Goal: Task Accomplishment & Management: Manage account settings

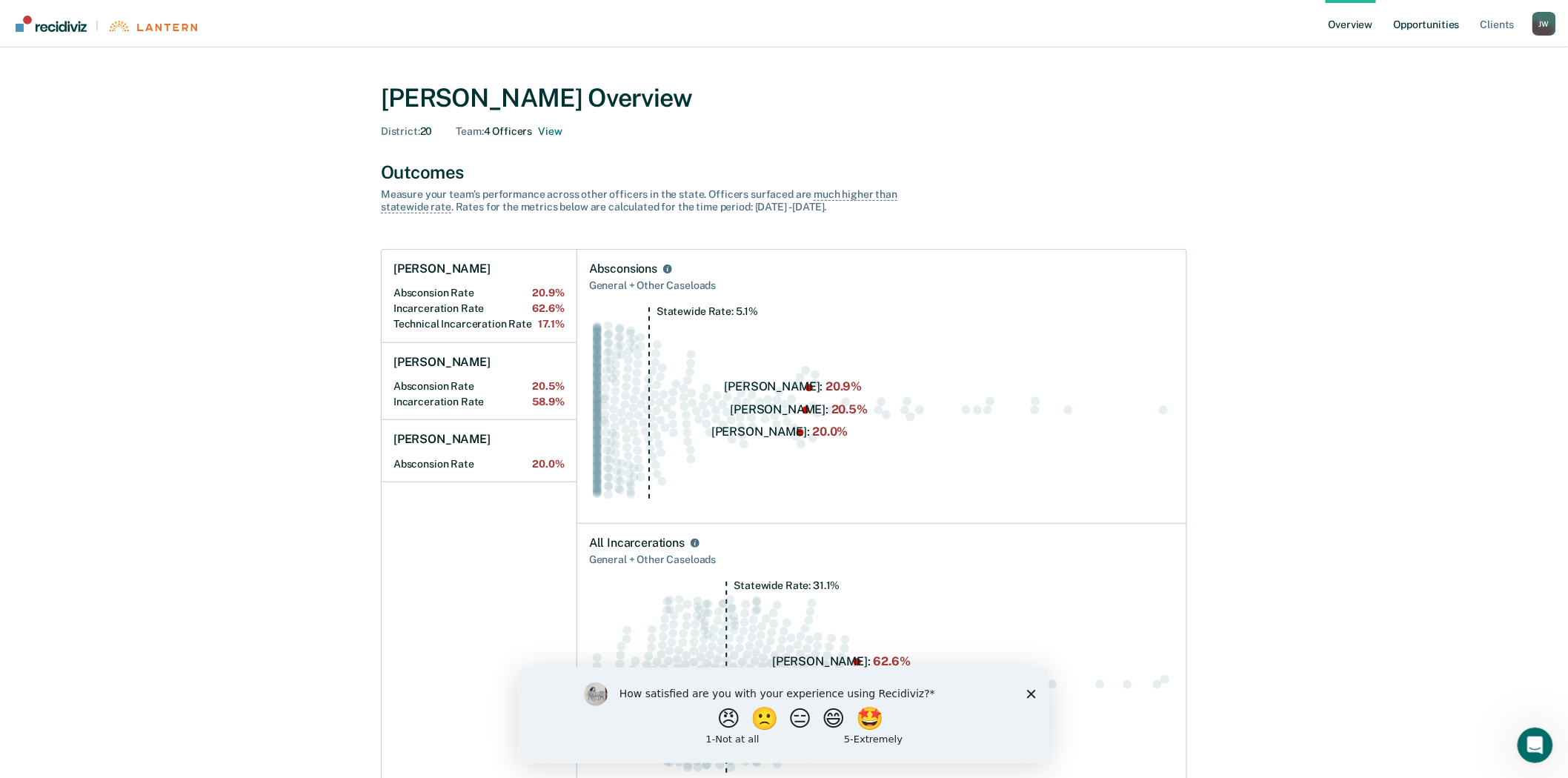
click at [1449, 28] on link "Opportunities" at bounding box center [1427, 24] width 72 height 48
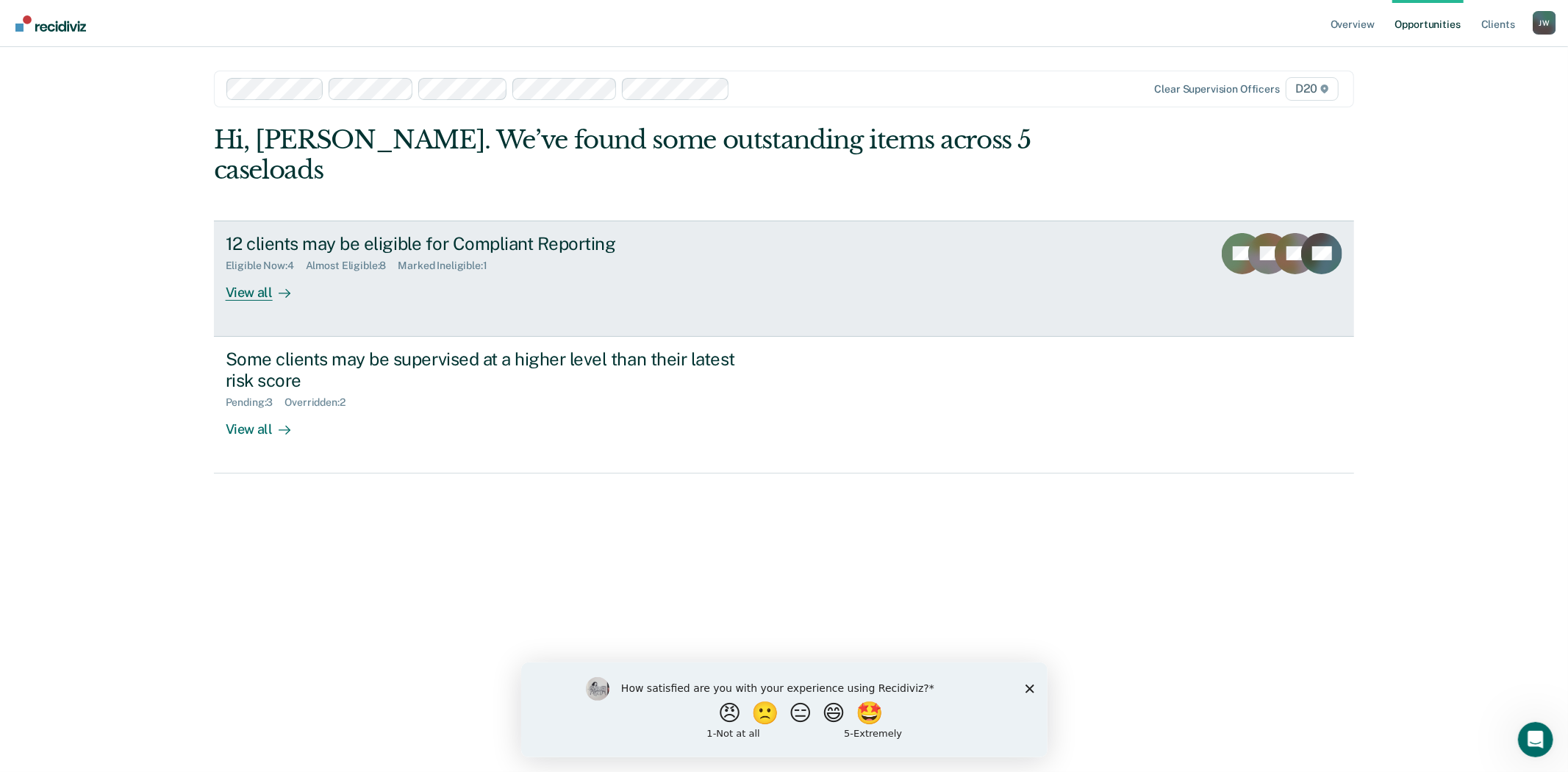
click at [259, 272] on div "View all" at bounding box center [267, 286] width 82 height 29
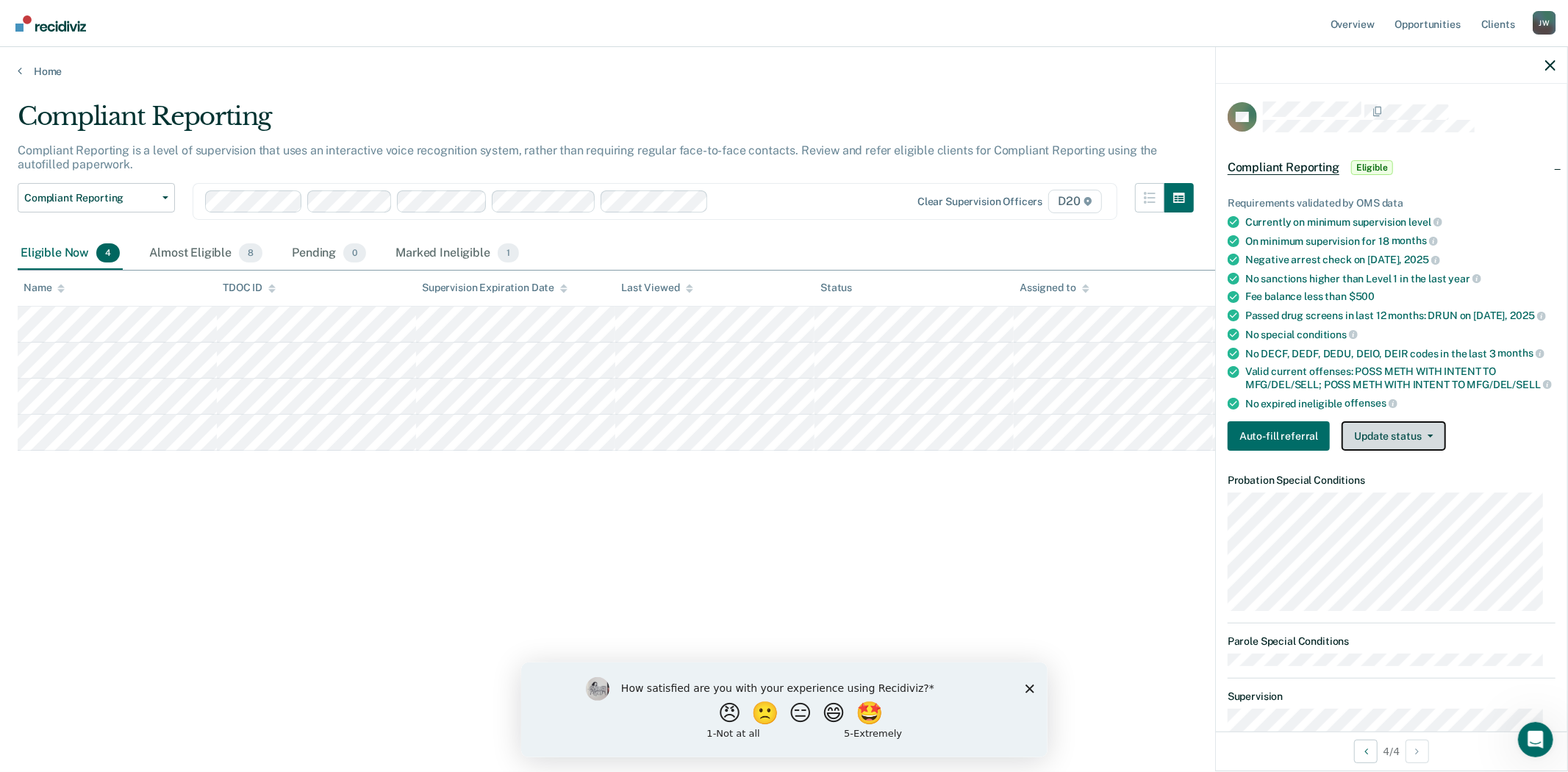
click at [1395, 451] on button "Update status" at bounding box center [1393, 436] width 104 height 30
click at [1404, 506] on button "Mark Ineligible" at bounding box center [1413, 494] width 142 height 24
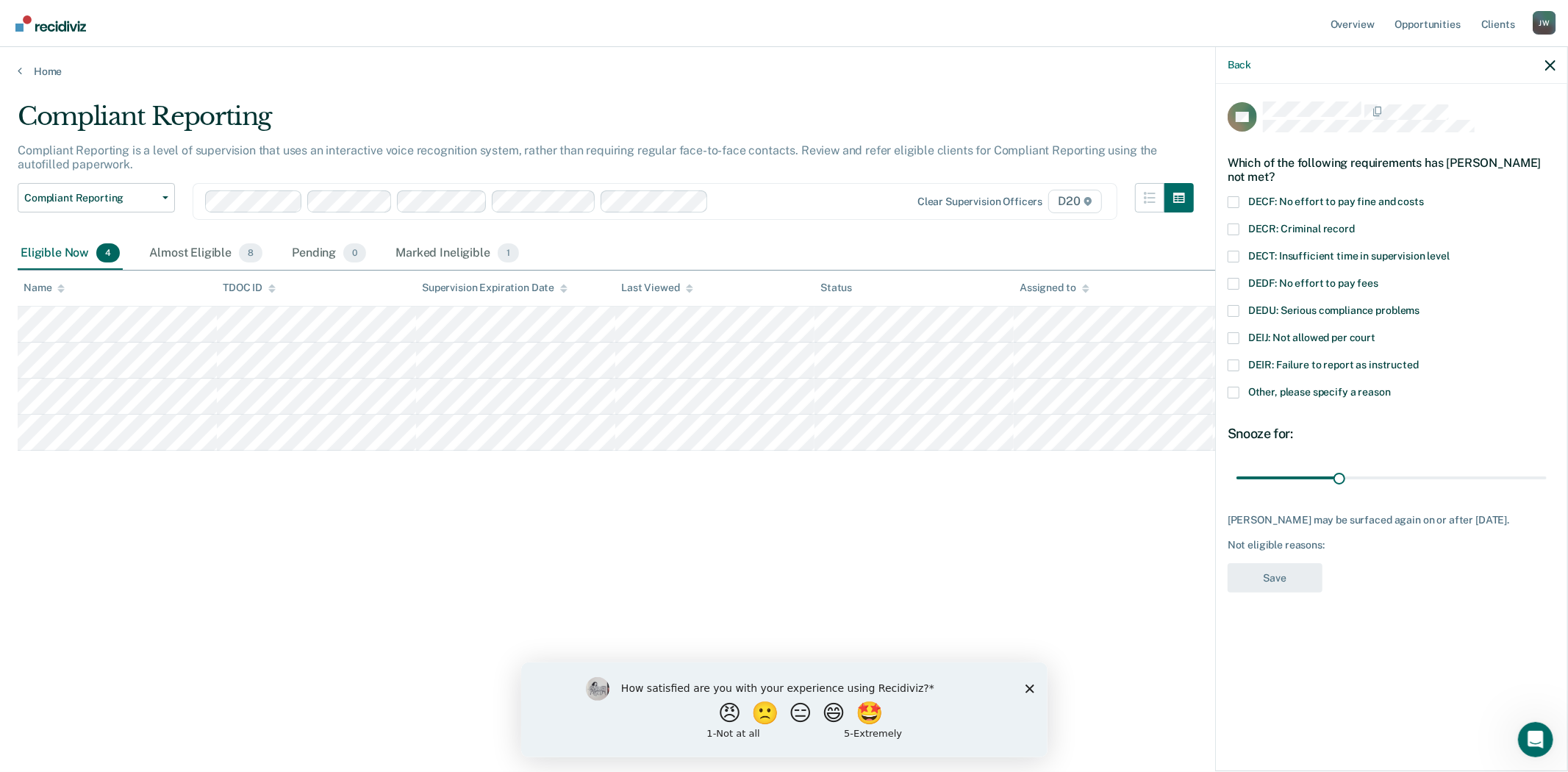
click at [1235, 393] on span at bounding box center [1233, 392] width 12 height 12
click at [1391, 386] on input "Other, please specify a reason" at bounding box center [1391, 386] width 0 height 0
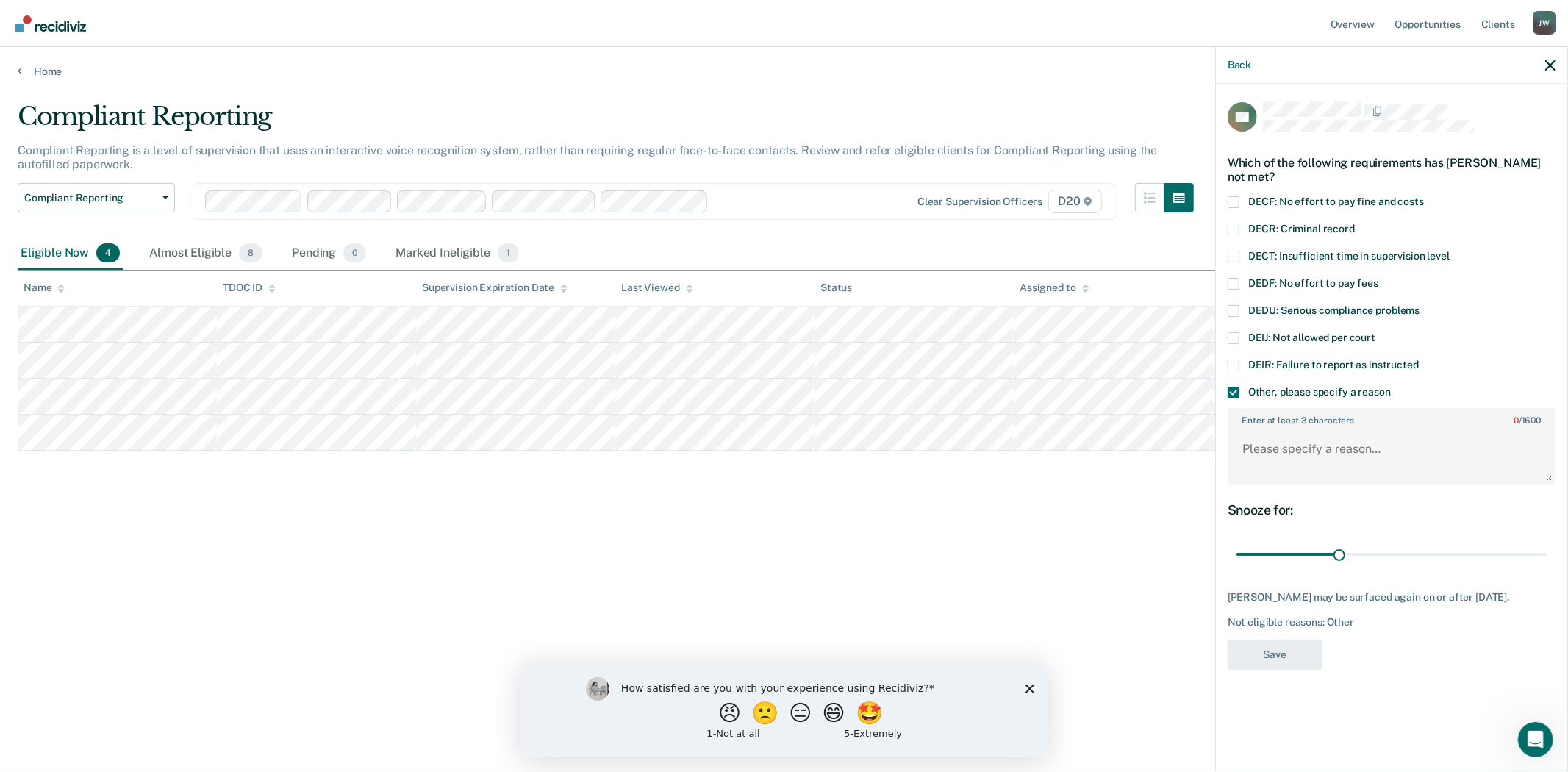
click at [1233, 333] on span at bounding box center [1233, 338] width 12 height 12
click at [1376, 332] on input "DEIJ: Not allowed per court" at bounding box center [1376, 332] width 0 height 0
click at [1358, 447] on textarea "Enter at least 3 characters 0 / 1600" at bounding box center [1391, 455] width 325 height 54
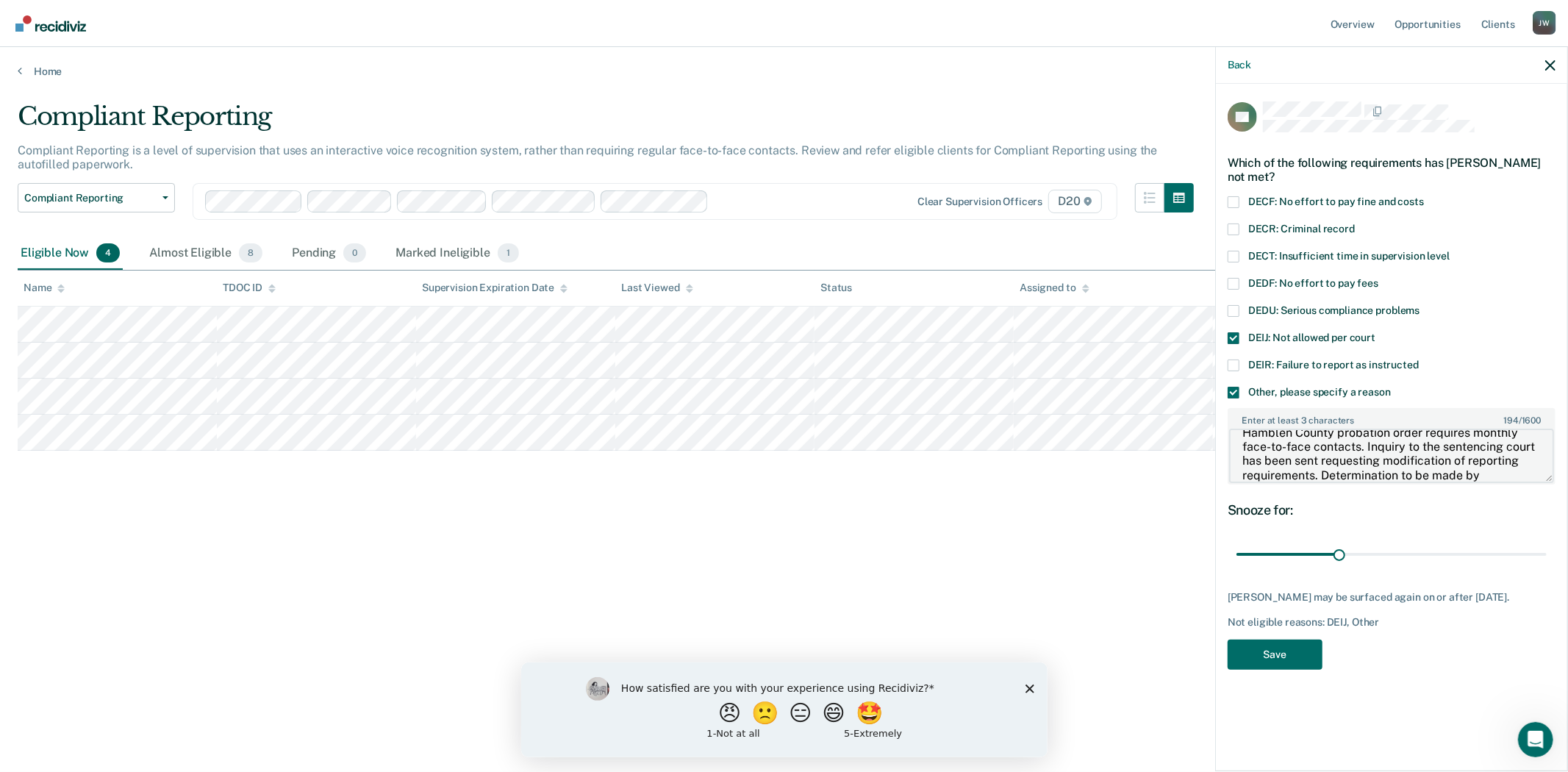
scroll to position [31, 0]
type textarea "Hamblen County probation order requires monthly face-to-face contacts. Inquiry …"
click at [1277, 648] on button "Save" at bounding box center [1275, 654] width 95 height 30
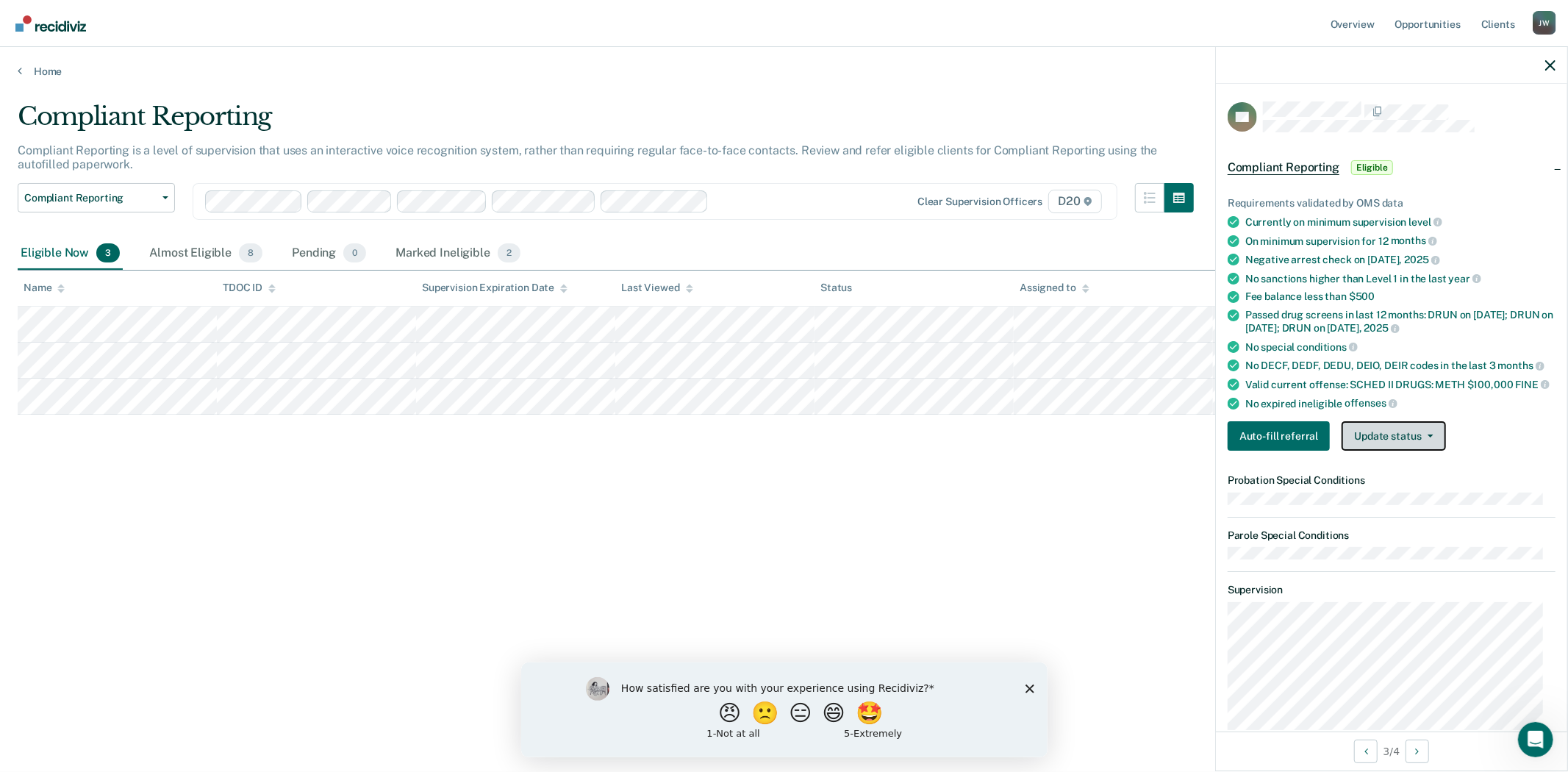
click at [1418, 436] on button "Update status" at bounding box center [1393, 436] width 104 height 30
click at [1419, 500] on button "Mark Ineligible" at bounding box center [1413, 494] width 142 height 24
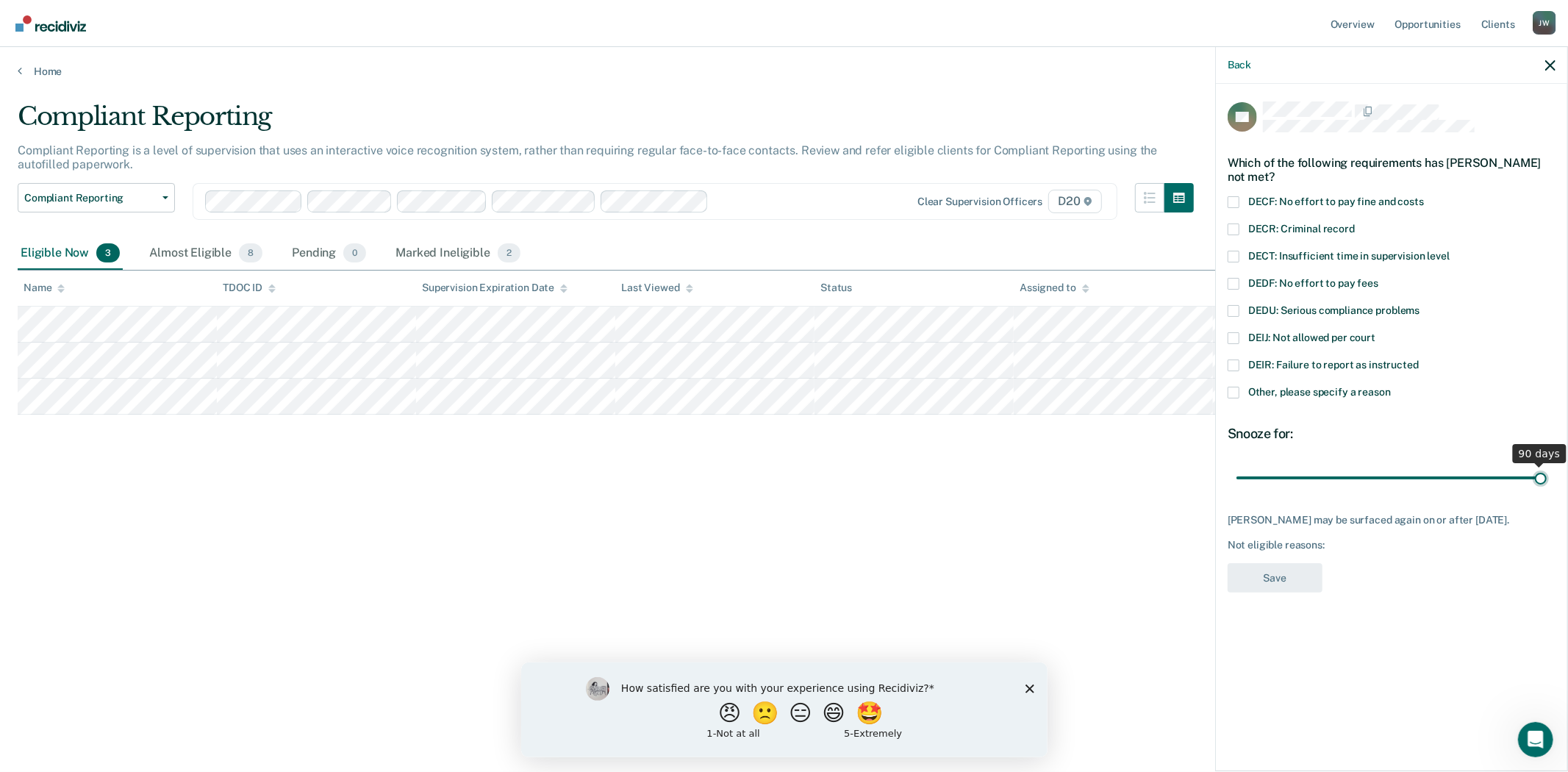
drag, startPoint x: 1340, startPoint y: 480, endPoint x: 1569, endPoint y: 486, distance: 229.1
type input "90"
click at [1547, 486] on input "range" at bounding box center [1391, 477] width 310 height 26
click at [1235, 393] on span at bounding box center [1233, 392] width 12 height 12
click at [1391, 386] on input "Other, please specify a reason" at bounding box center [1391, 386] width 0 height 0
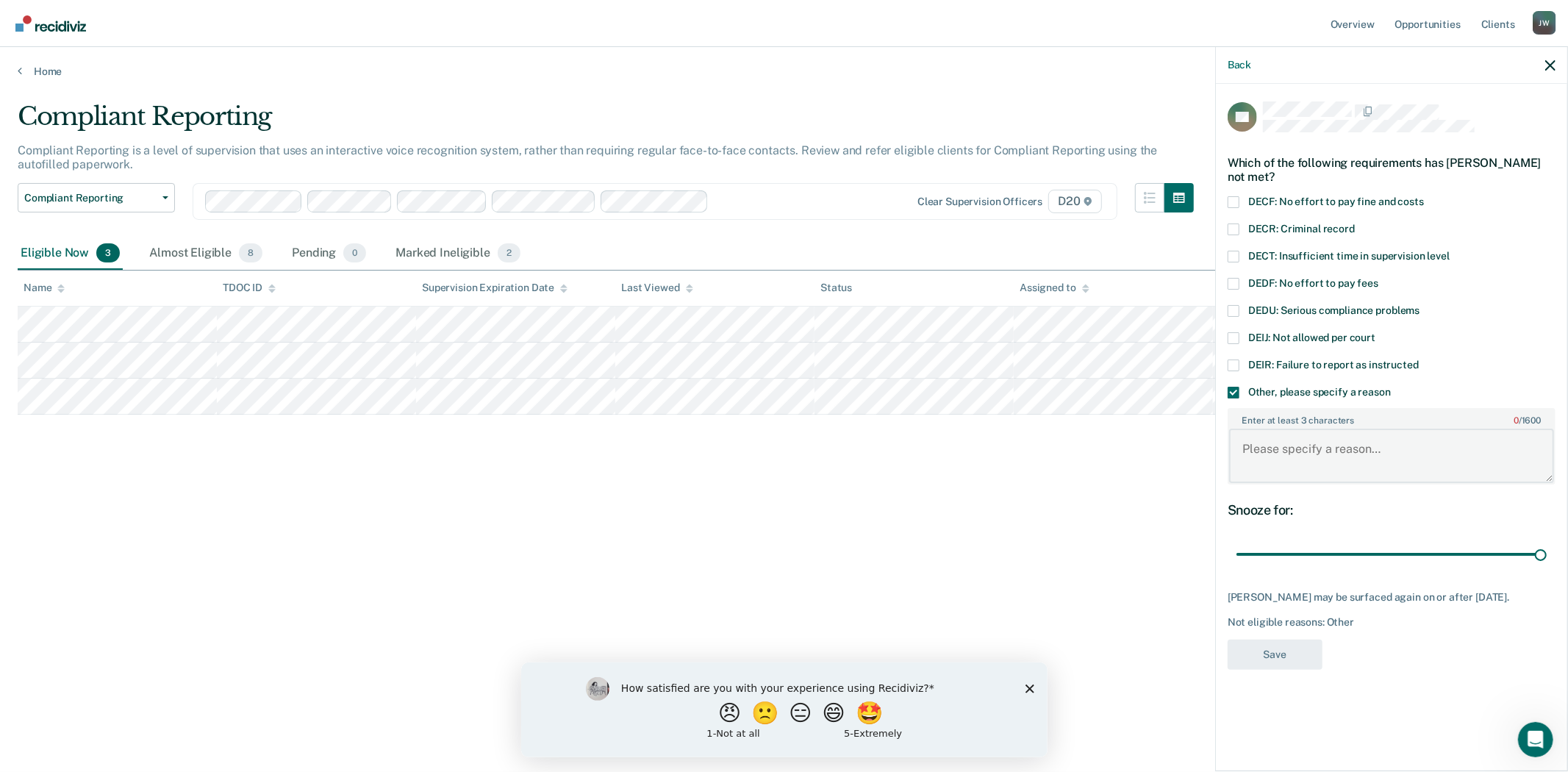
click at [1287, 450] on textarea "Enter at least 3 characters 0 / 1600" at bounding box center [1391, 455] width 325 height 54
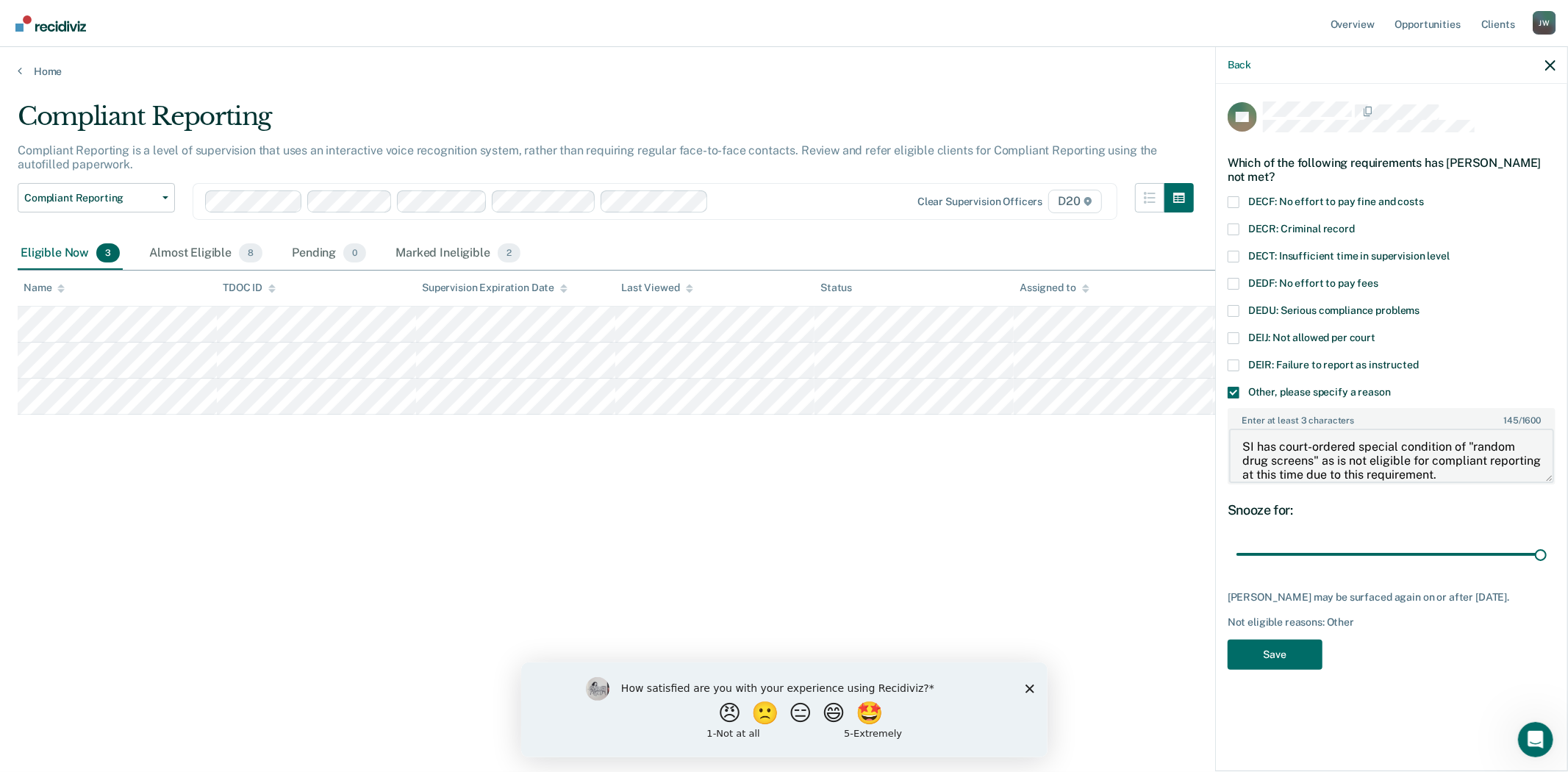
type textarea "SI has court-ordered special condition of "random drug screens" as is not eligi…"
click at [1285, 665] on button "Save" at bounding box center [1275, 654] width 95 height 30
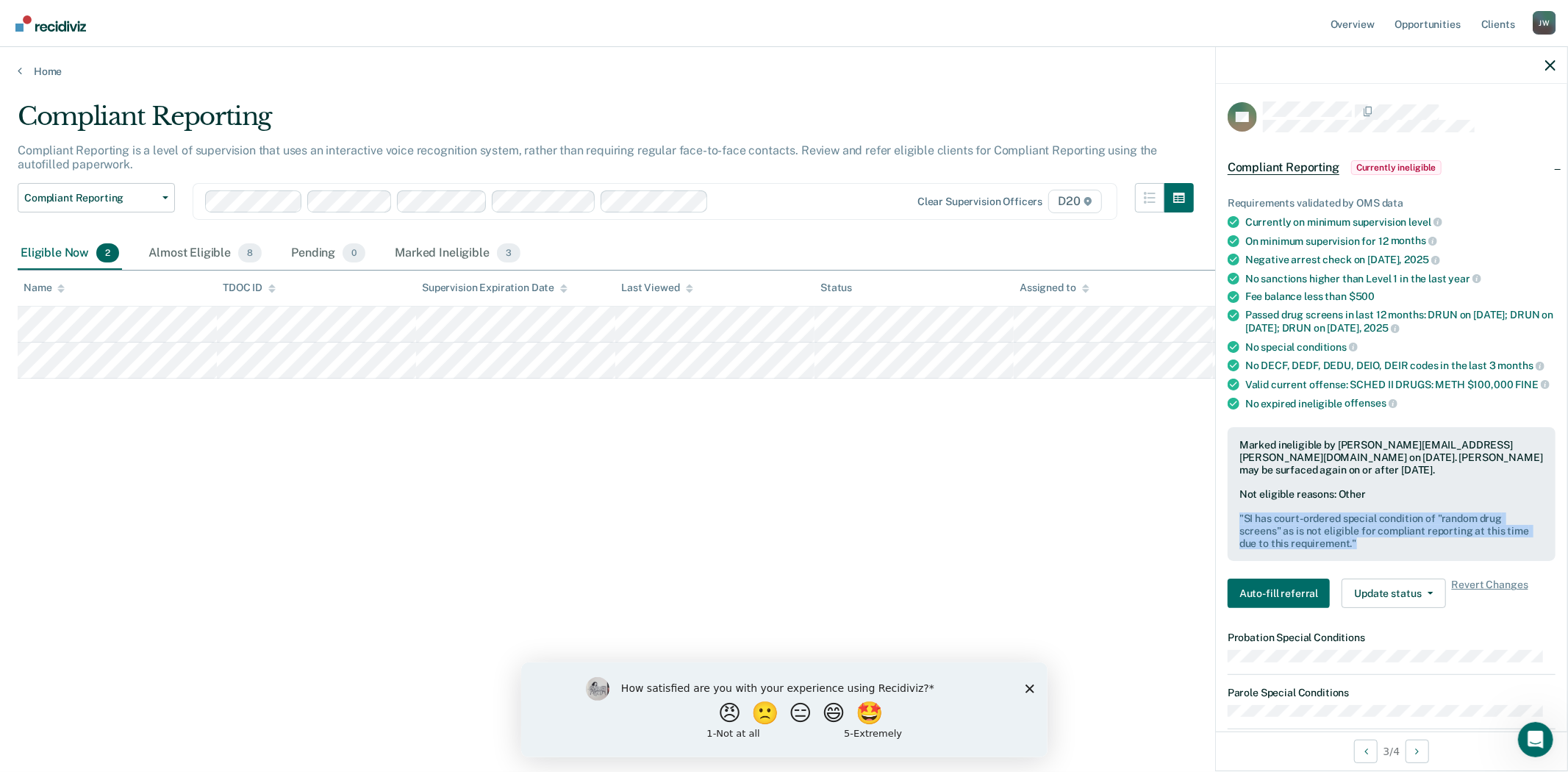
drag, startPoint x: 1361, startPoint y: 548, endPoint x: 1239, endPoint y: 531, distance: 123.2
click at [1239, 531] on pre "" SI has court-ordered special condition of "random drug screens" as is not eli…" at bounding box center [1391, 531] width 304 height 37
copy pre "" SI has court-ordered special condition of "random drug screens" as is not eli…"
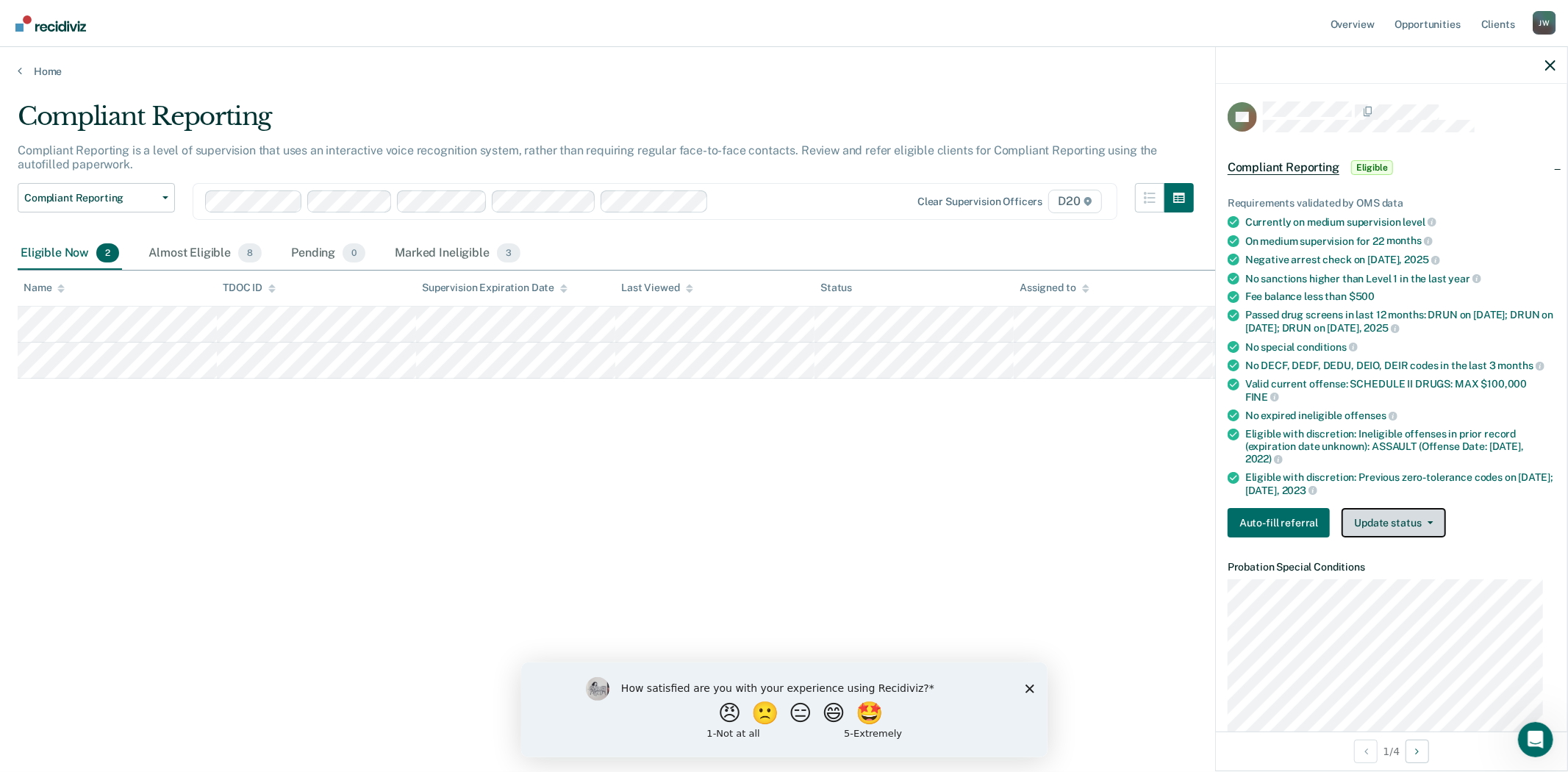
click at [1413, 510] on button "Update status" at bounding box center [1393, 523] width 104 height 30
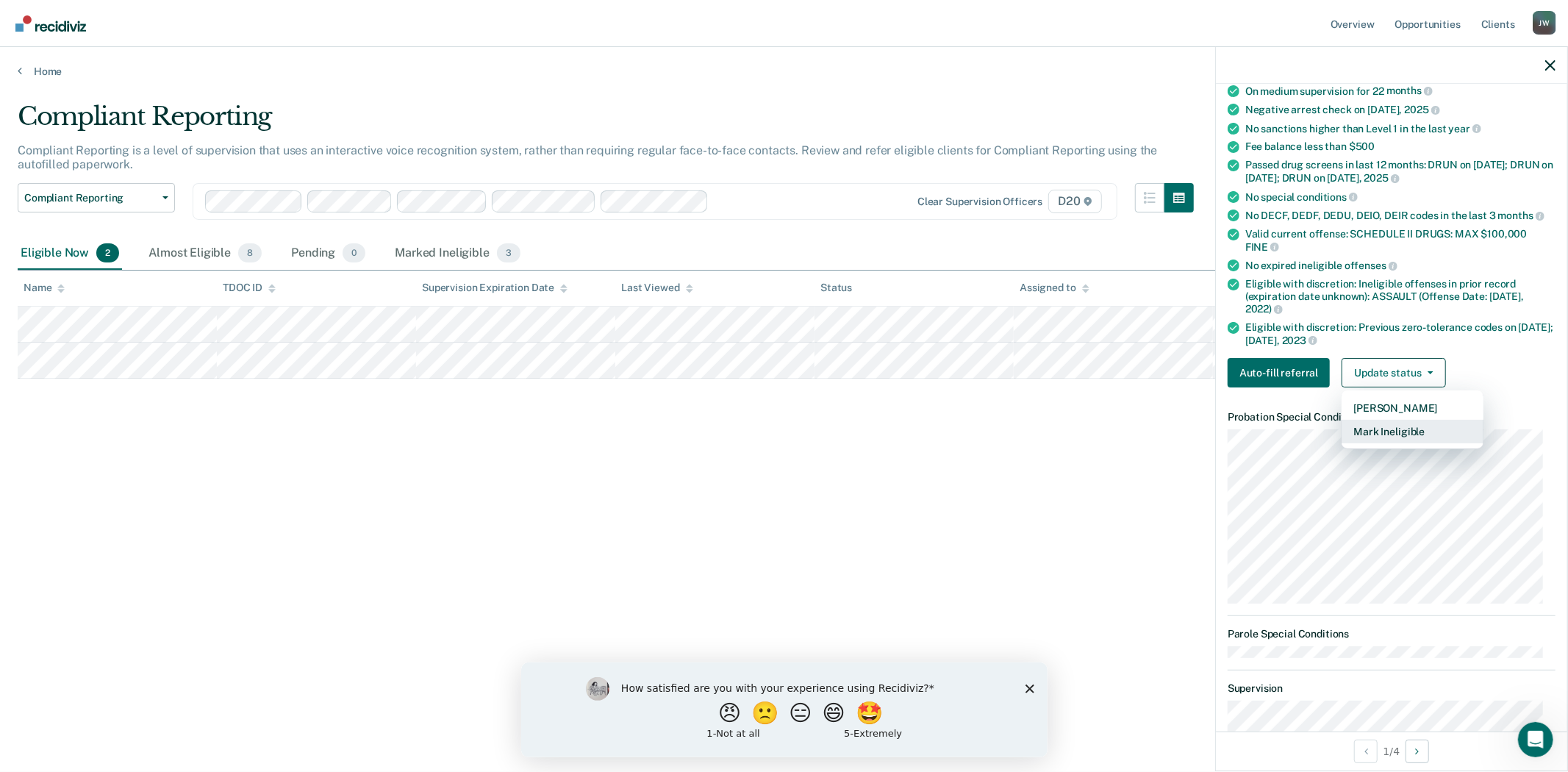
scroll to position [163, 0]
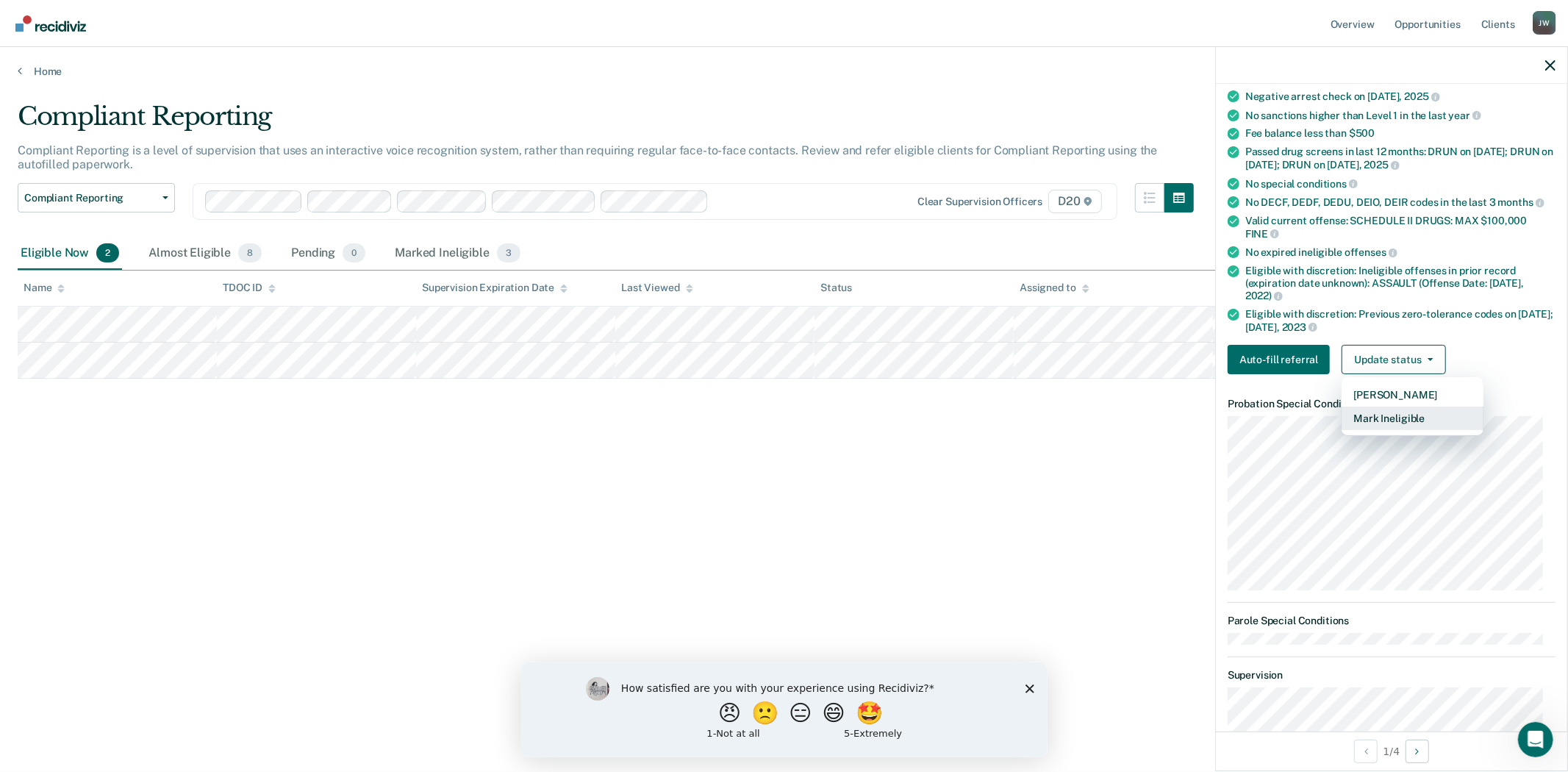
click at [1415, 410] on button "Mark Ineligible" at bounding box center [1413, 418] width 142 height 24
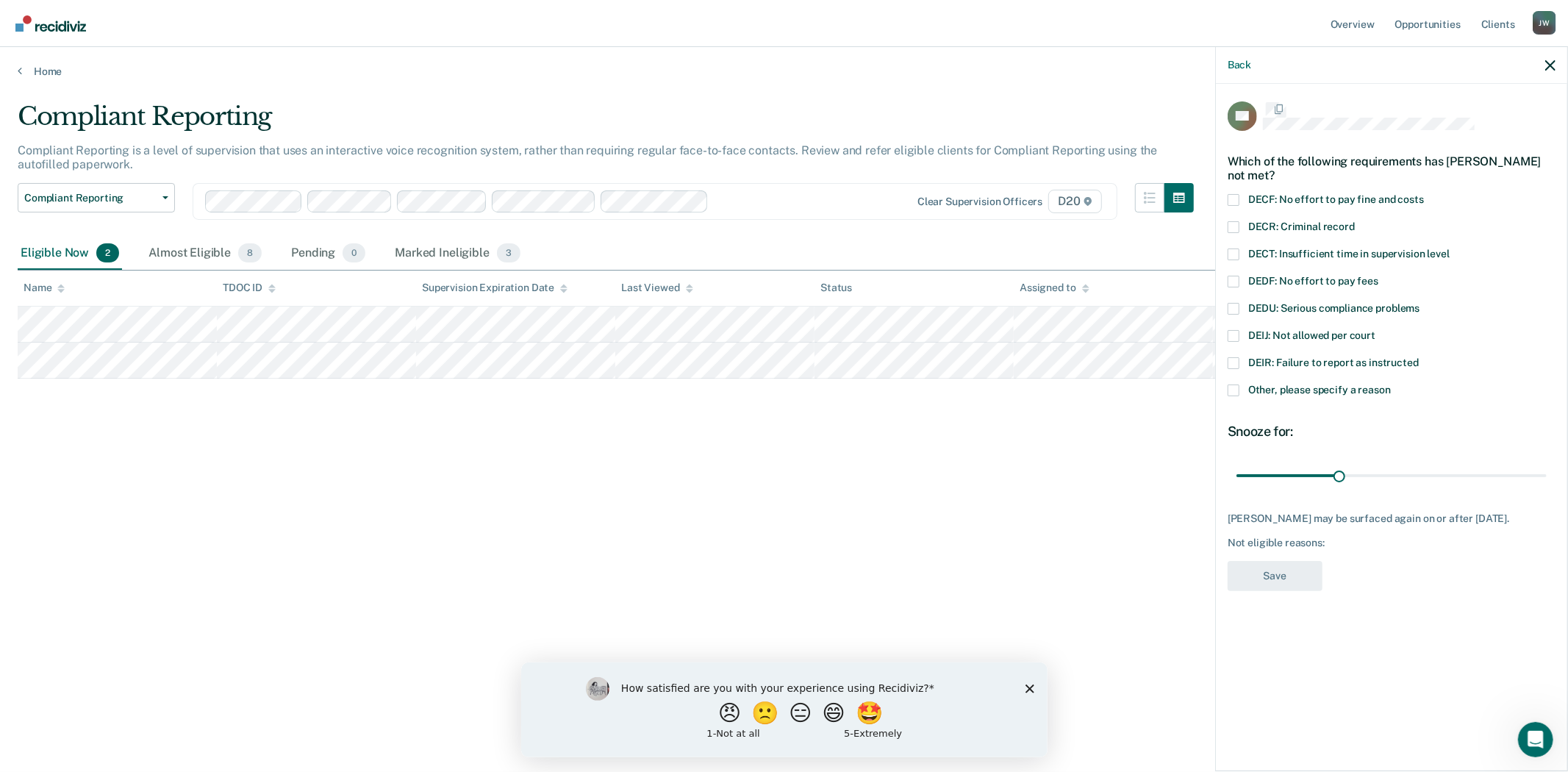
scroll to position [0, 0]
click at [1236, 391] on span at bounding box center [1233, 392] width 12 height 12
click at [1391, 386] on input "Other, please specify a reason" at bounding box center [1391, 386] width 0 height 0
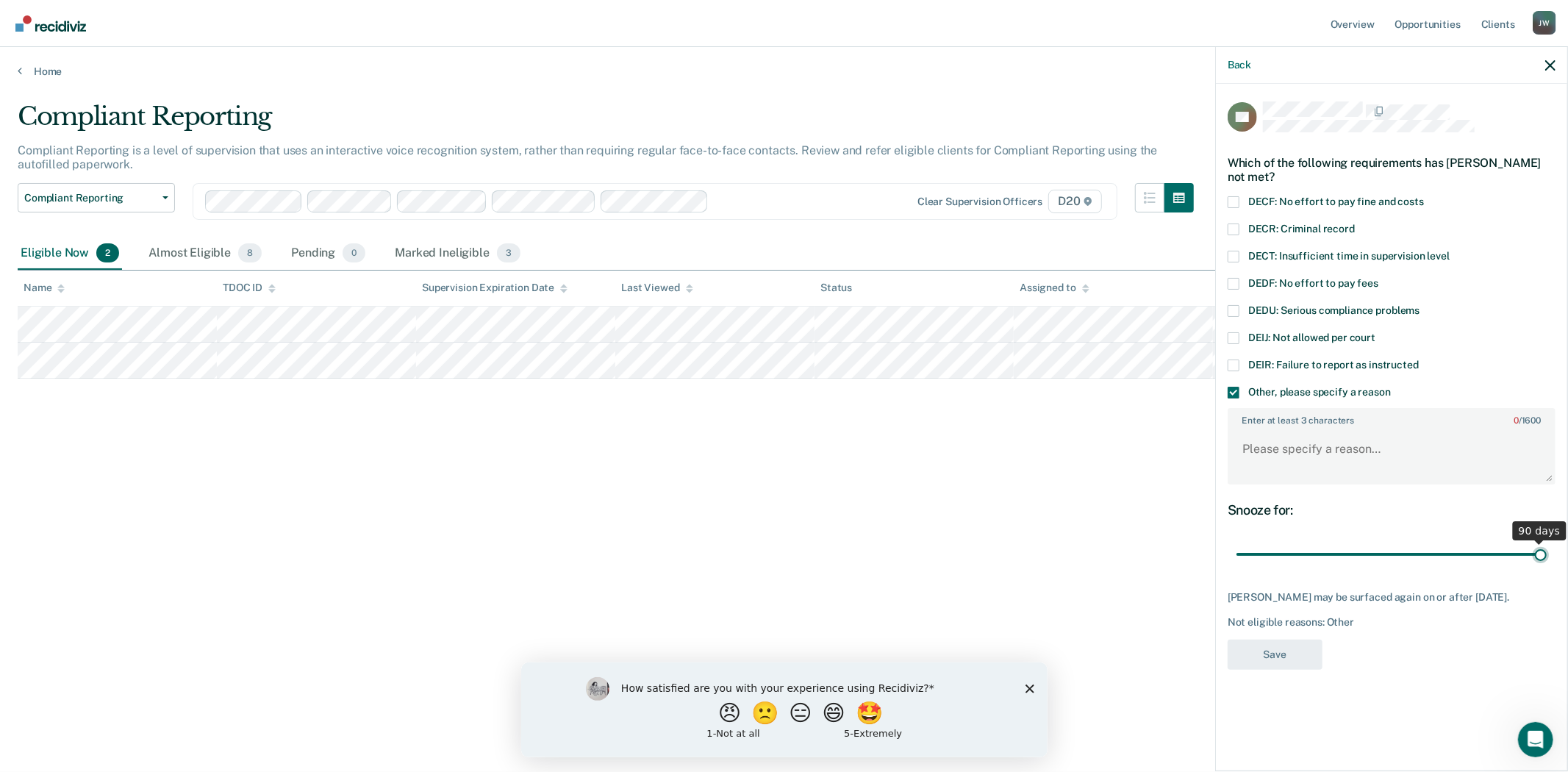
drag, startPoint x: 1344, startPoint y: 555, endPoint x: 1570, endPoint y: 557, distance: 226.0
type input "90"
click at [1547, 557] on input "range" at bounding box center [1391, 554] width 310 height 26
click at [1384, 446] on textarea "Enter at least 3 characters 0 / 1600" at bounding box center [1391, 455] width 325 height 54
paste textarea ""SI has court-ordered special condition of "random drug screens" as is not elig…"
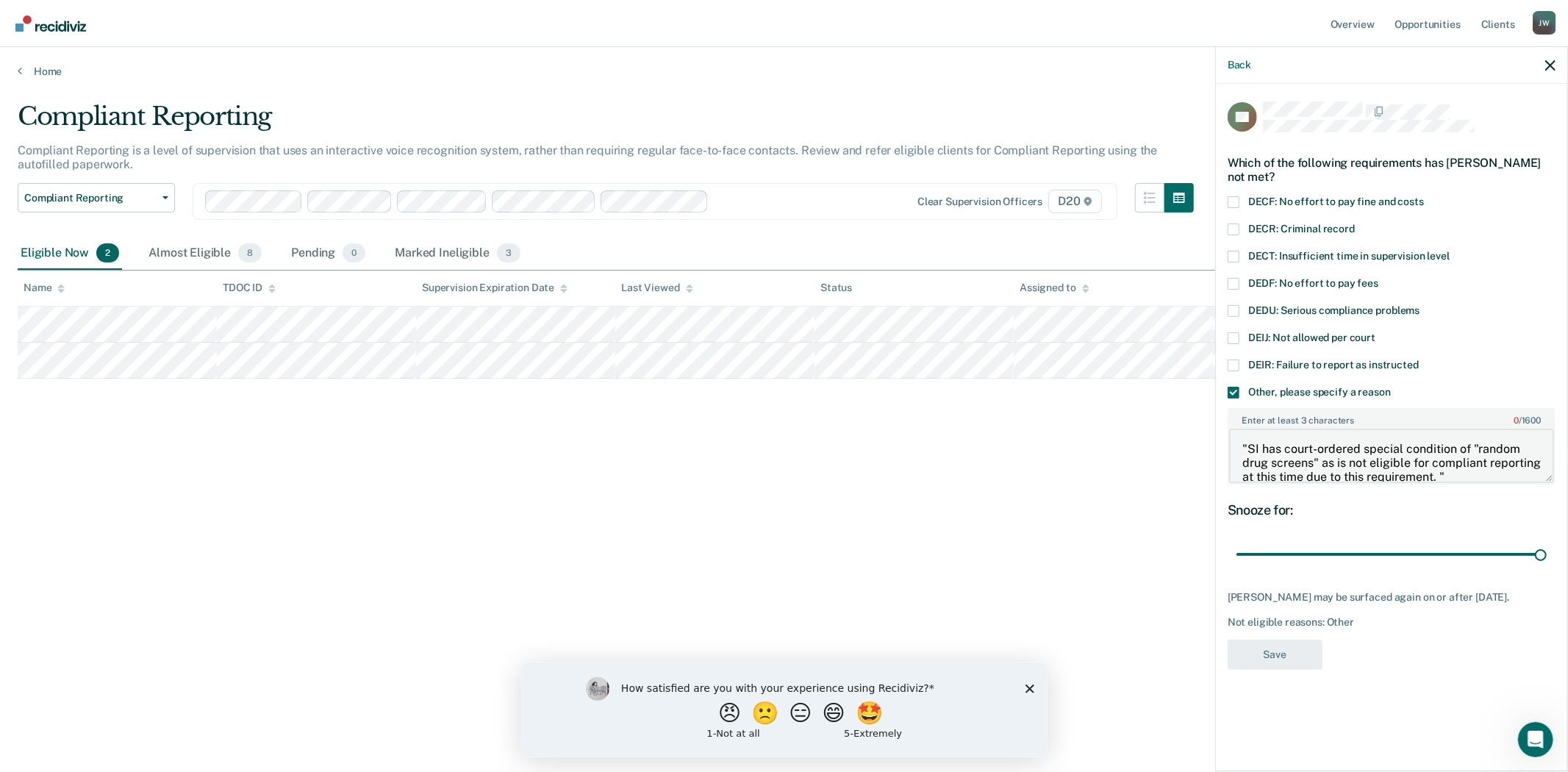
scroll to position [2, 0]
type textarea ""SI has court-ordered special condition of "random drug screens" as is not elig…"
click at [1284, 670] on button "Save" at bounding box center [1275, 654] width 95 height 30
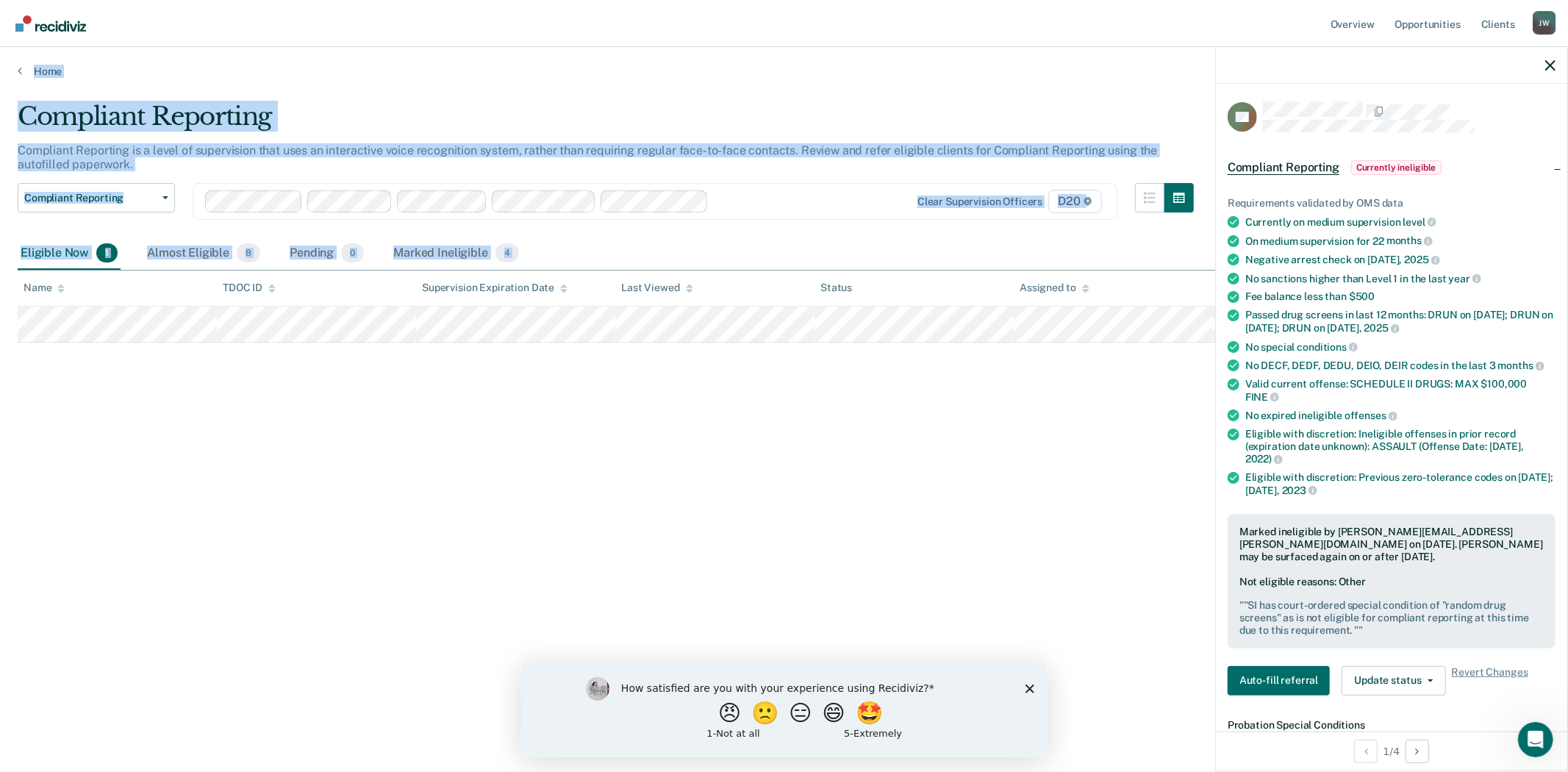
click at [0, 0] on html "Looks like you’re using Internet Explorer 11. For faster loading and a better e…" at bounding box center [784, 386] width 1568 height 772
click at [174, 693] on div "Compliant Reporting Compliant Reporting is a level of supervision that uses an …" at bounding box center [784, 405] width 1532 height 607
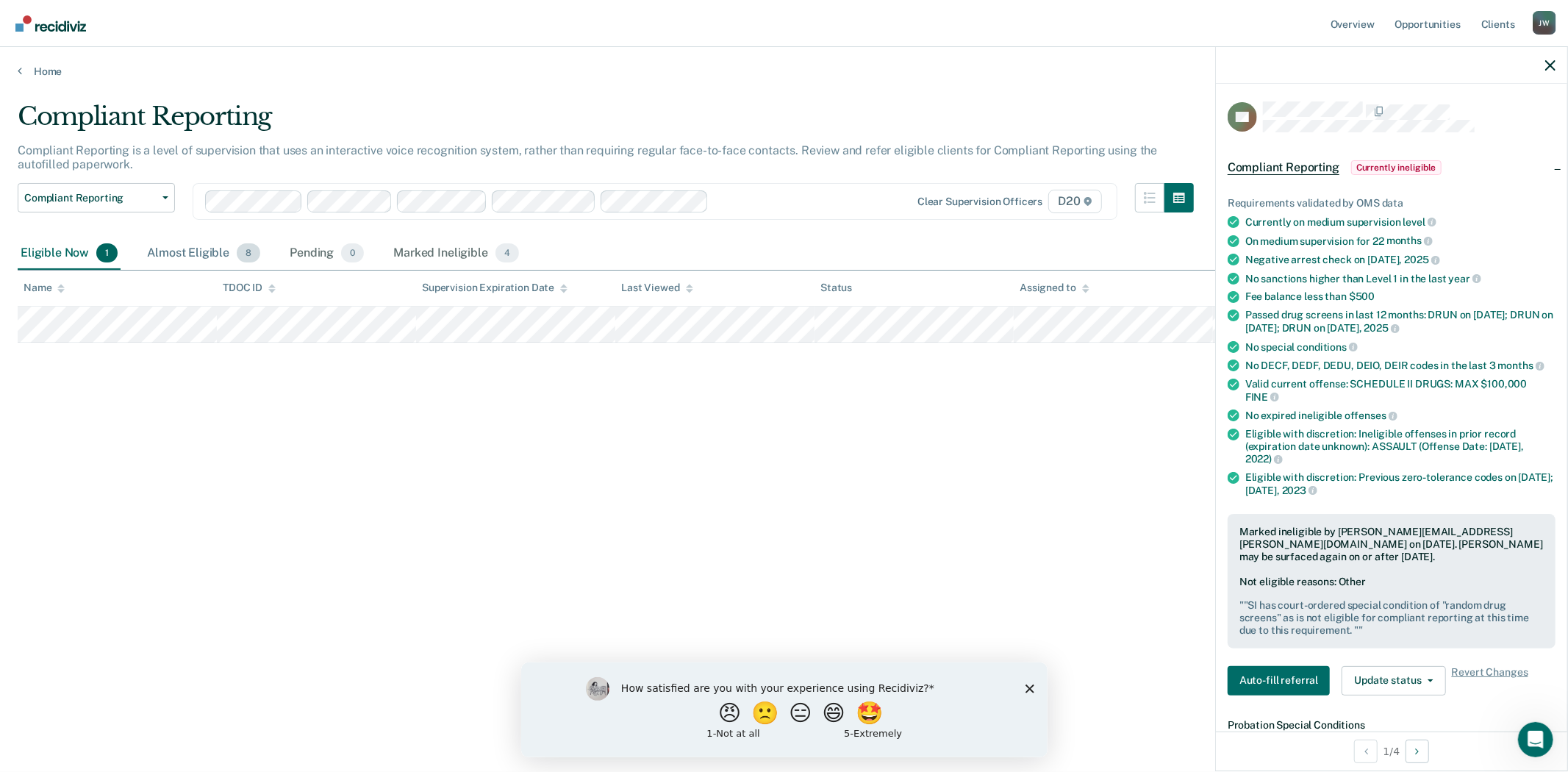
click at [195, 251] on div "Almost Eligible 8" at bounding box center [204, 254] width 119 height 33
